Goal: Task Accomplishment & Management: Manage account settings

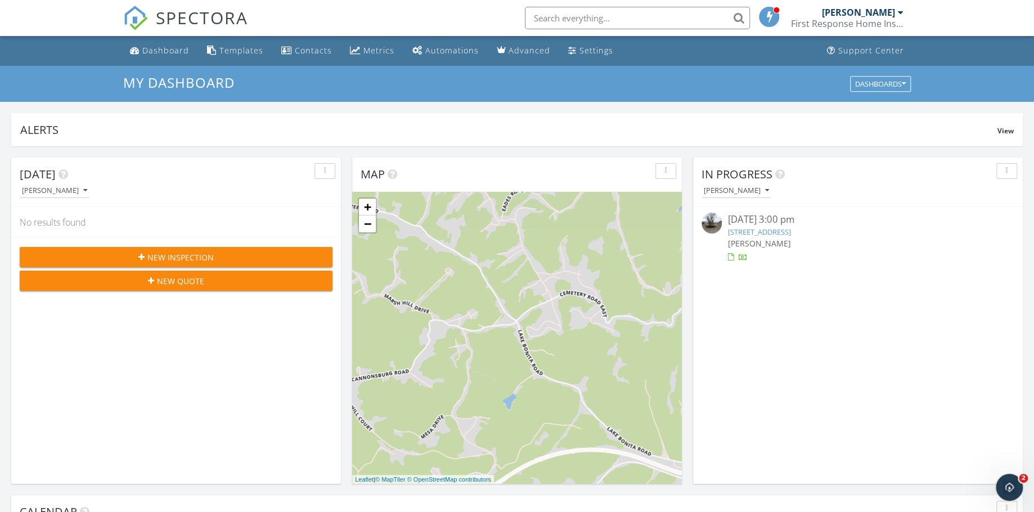
click at [770, 229] on link "2604 S 8th St, Ironton, OH 45638" at bounding box center [758, 232] width 63 height 10
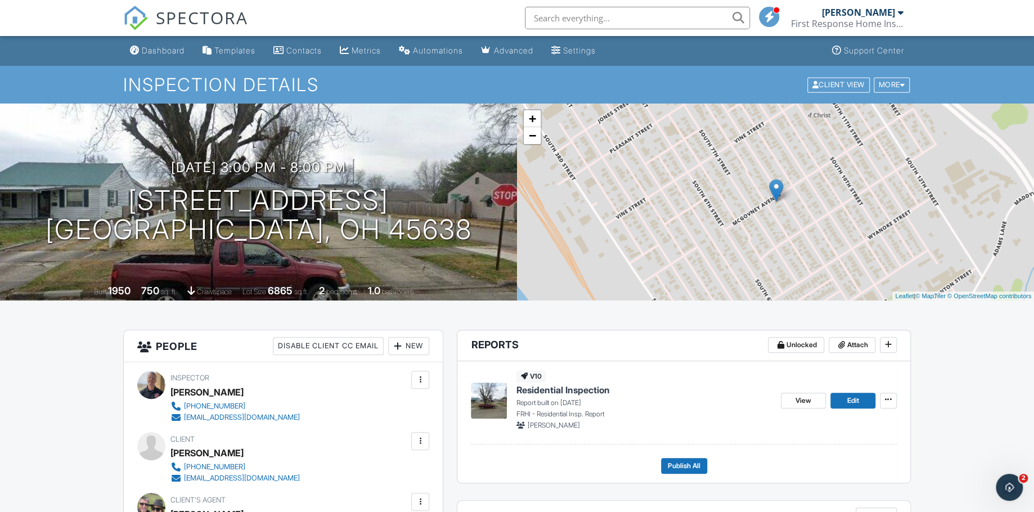
click at [453, 205] on div "09/27/2025 3:00 pm - 8:00 pm 2604 S 8th St Ironton, OH 45638" at bounding box center [258, 202] width 517 height 85
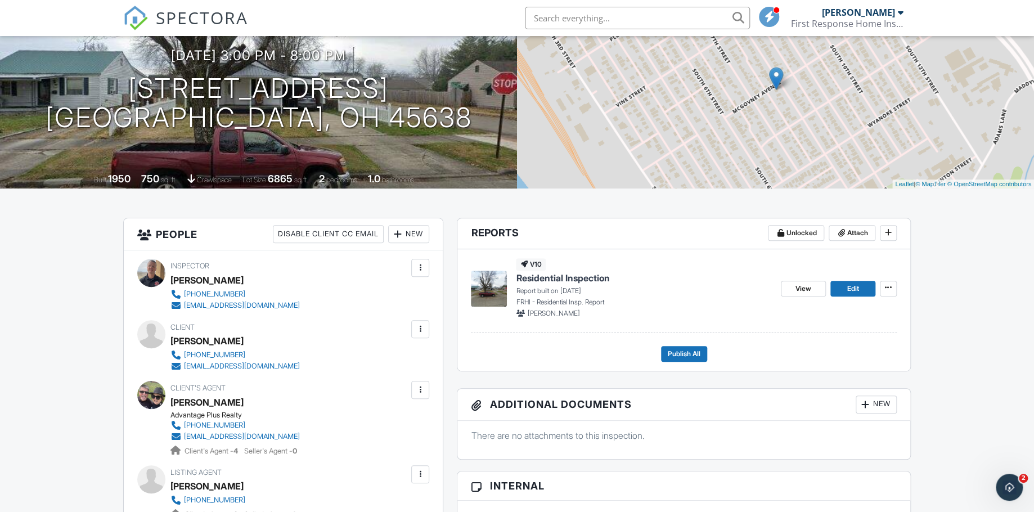
scroll to position [125, 0]
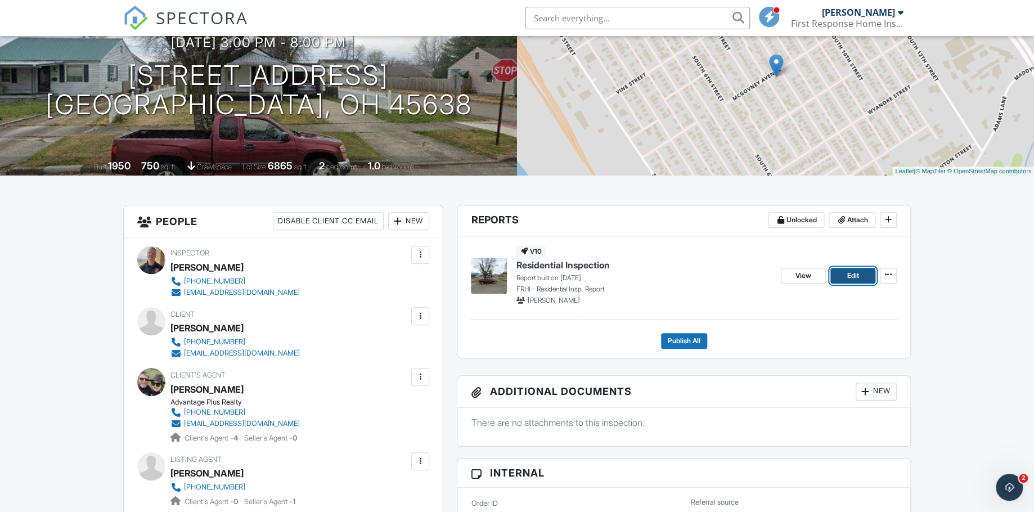
click at [846, 274] on span "Edit" at bounding box center [852, 275] width 12 height 11
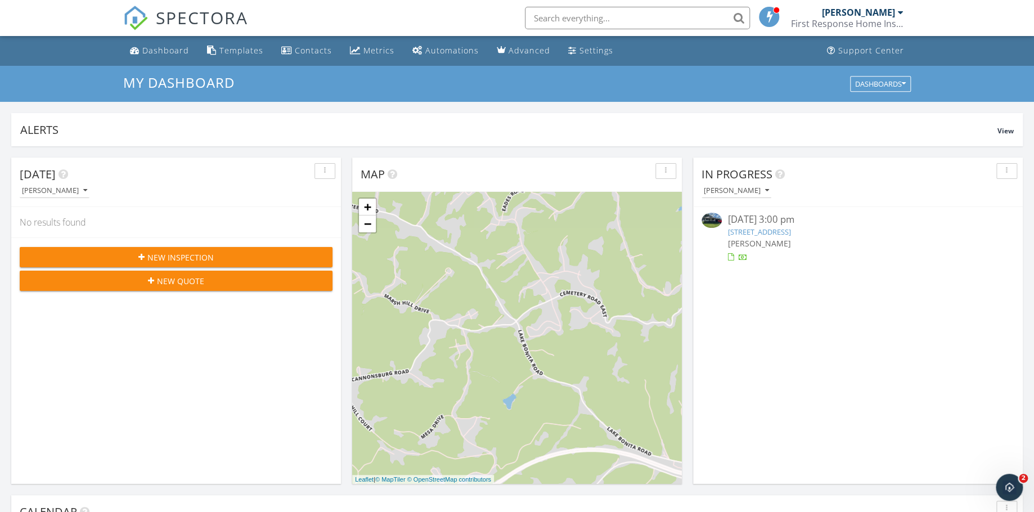
click at [747, 235] on link "2604 S 8th St, Ironton, OH 45638" at bounding box center [758, 232] width 63 height 10
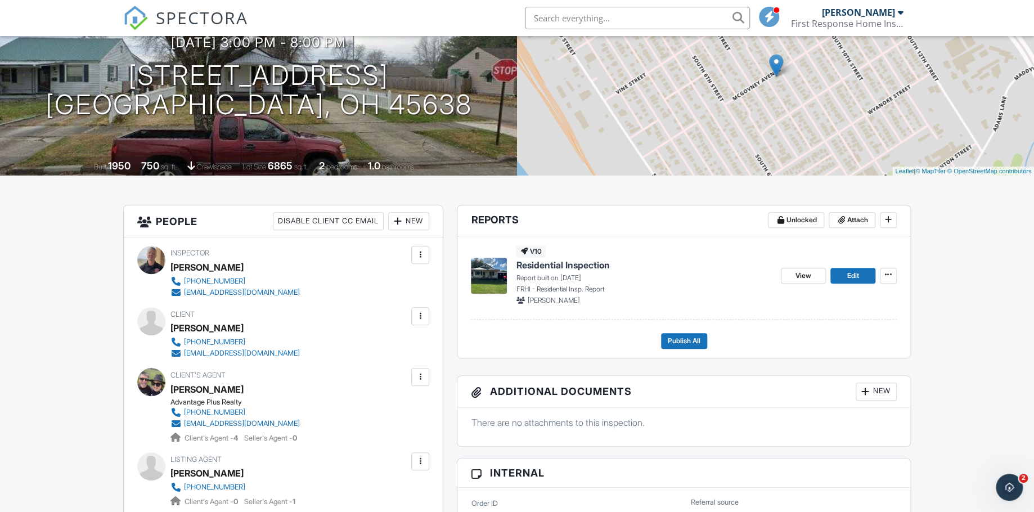
click at [865, 397] on div at bounding box center [864, 391] width 11 height 11
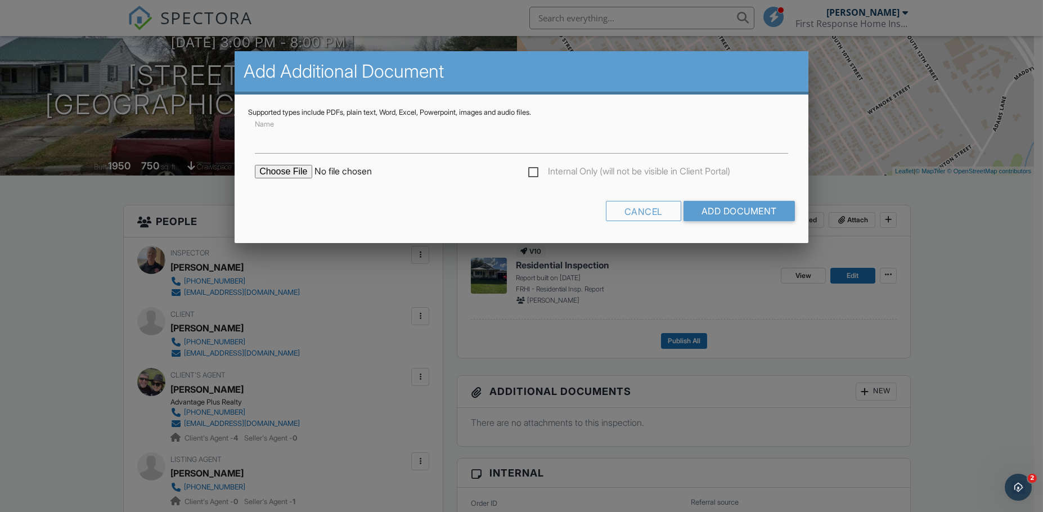
click at [272, 166] on input "file" at bounding box center [350, 171] width 191 height 13
type input "C:\fakepath\250927AD WDO Report.pdf"
click at [406, 143] on input "Name" at bounding box center [521, 140] width 533 height 28
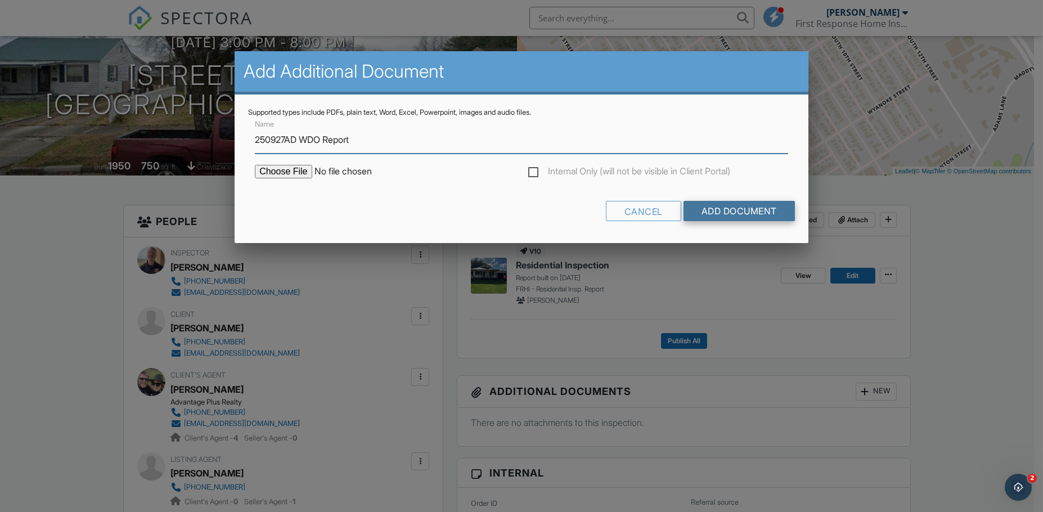
type input "250927AD WDO Report"
click at [766, 211] on input "Add Document" at bounding box center [738, 211] width 111 height 20
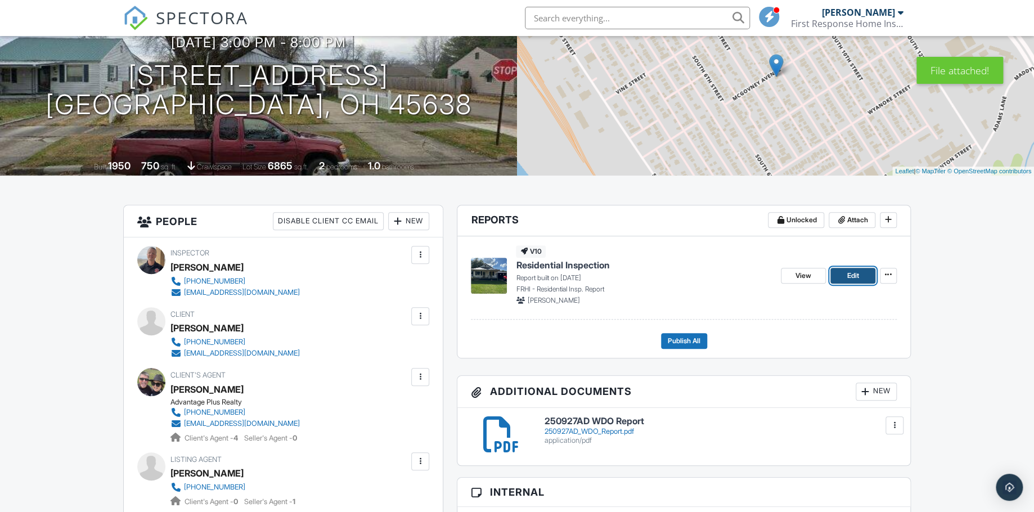
click at [856, 273] on span "Edit" at bounding box center [852, 275] width 12 height 11
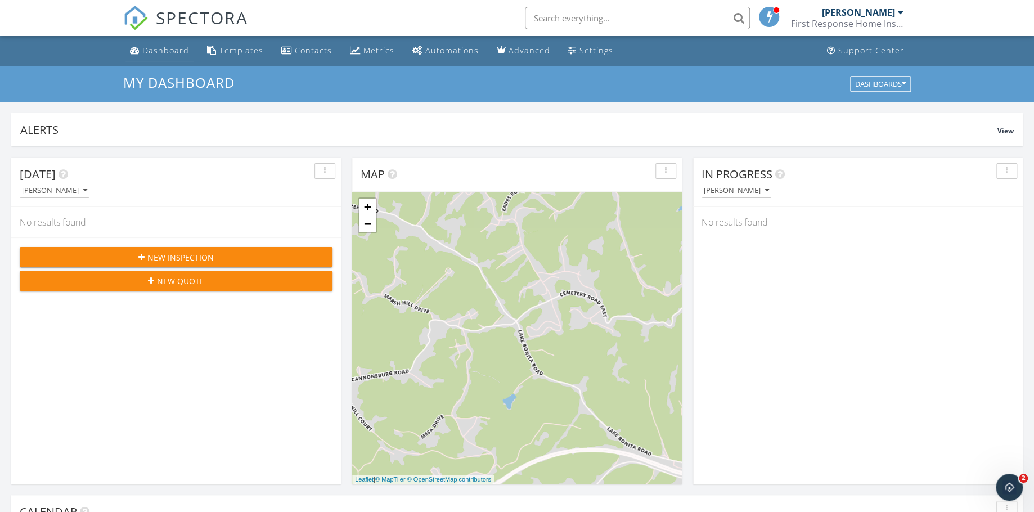
click at [176, 56] on div "Dashboard" at bounding box center [165, 50] width 47 height 11
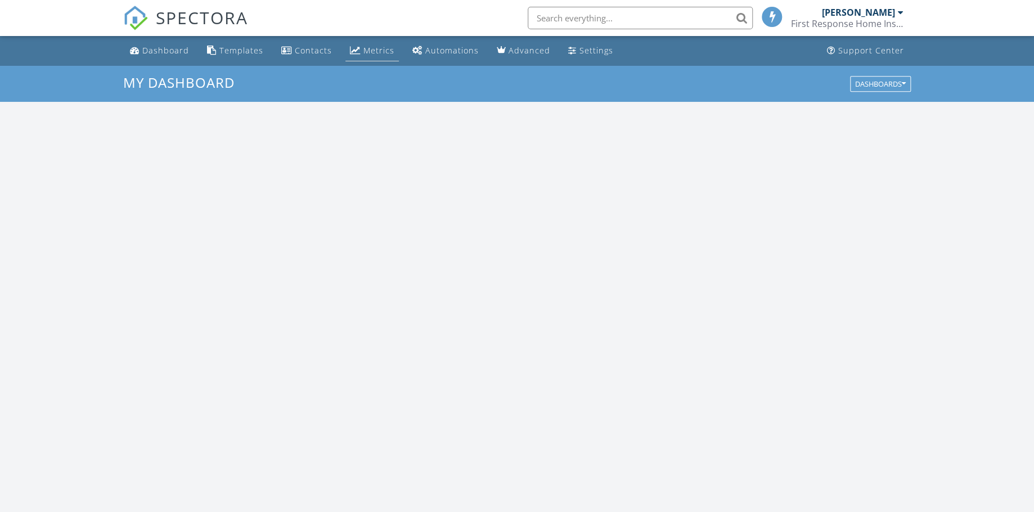
scroll to position [1042, 1052]
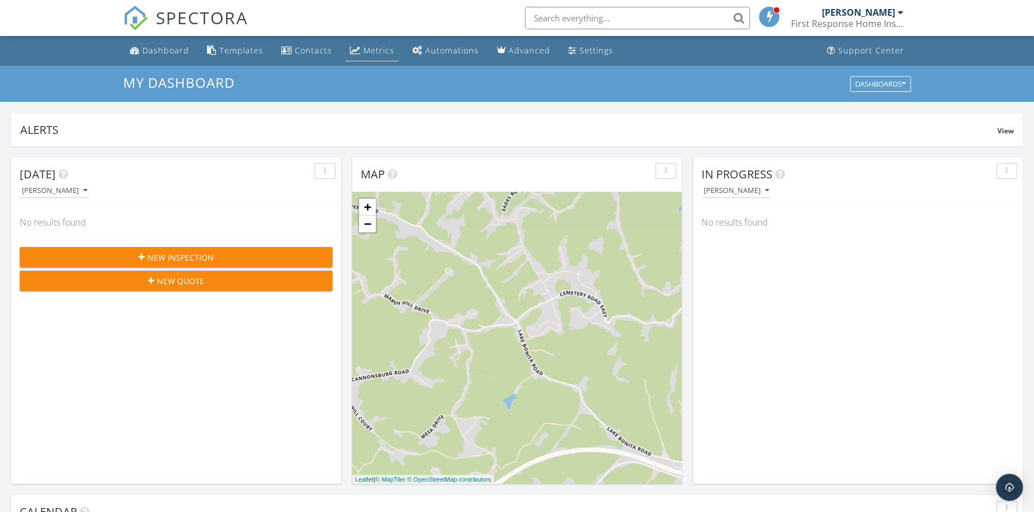
click at [369, 46] on div "Metrics" at bounding box center [378, 50] width 31 height 11
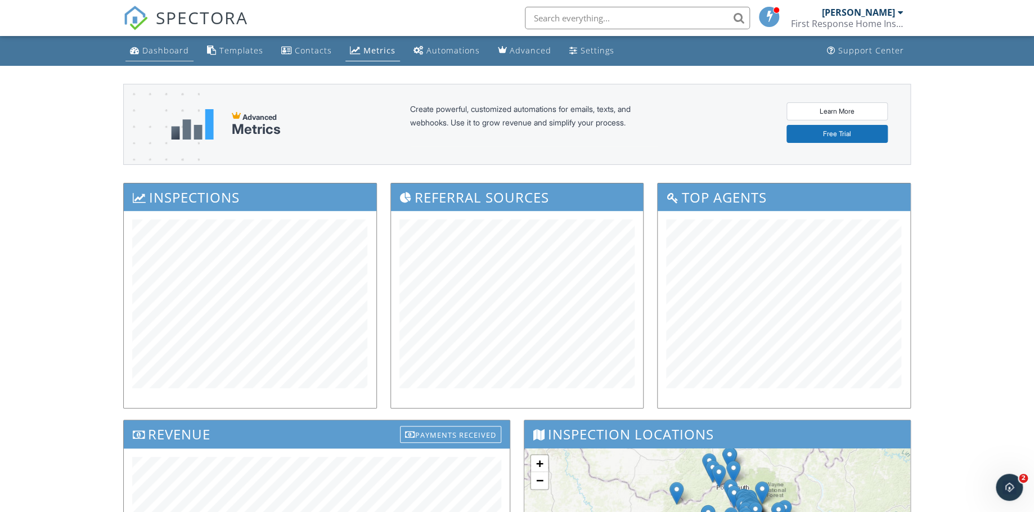
click at [145, 50] on div "Dashboard" at bounding box center [165, 50] width 47 height 11
